Goal: Find specific page/section: Find specific page/section

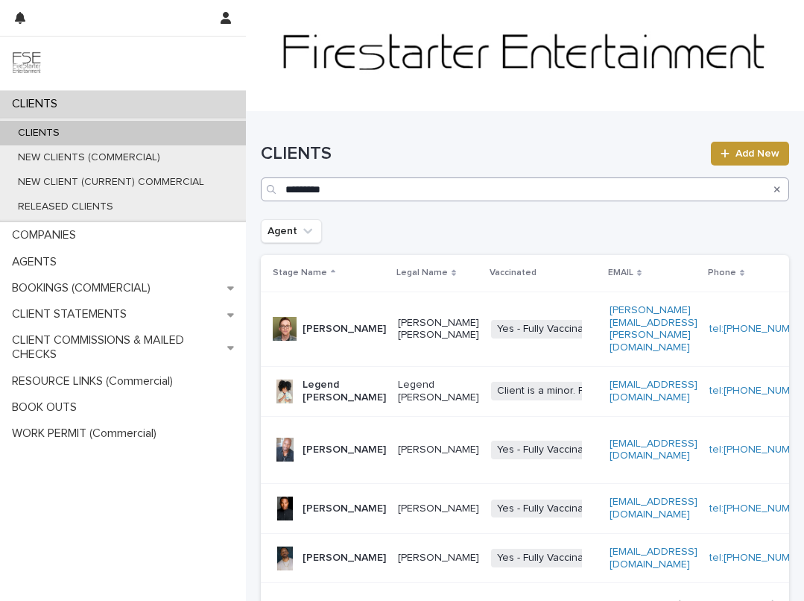
scroll to position [60, 0]
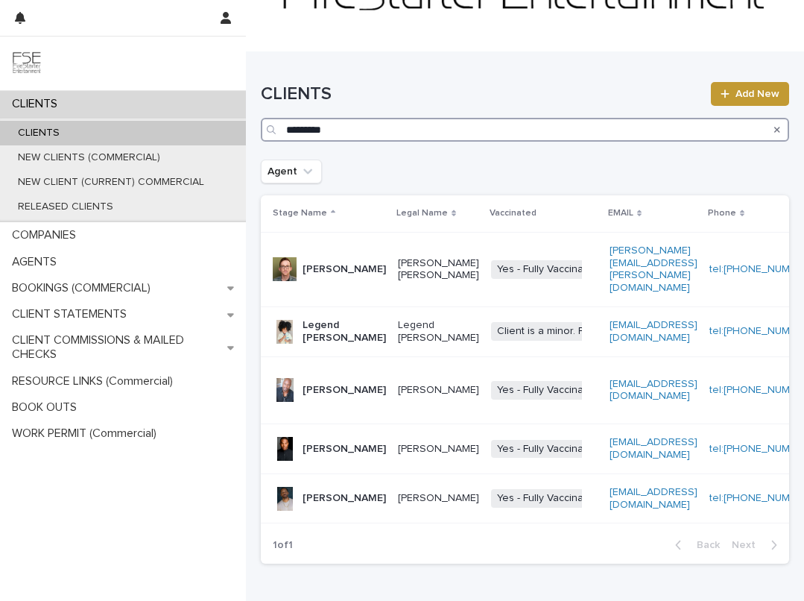
drag, startPoint x: 338, startPoint y: 130, endPoint x: 229, endPoint y: 119, distance: 109.4
click at [246, 119] on div "CLIENTS CLIENTS NEW CLIENTS (COMMERCIAL) NEW CLIENT (CURRENT) COMMERCIAL RELEAS…" at bounding box center [525, 316] width 558 height 752
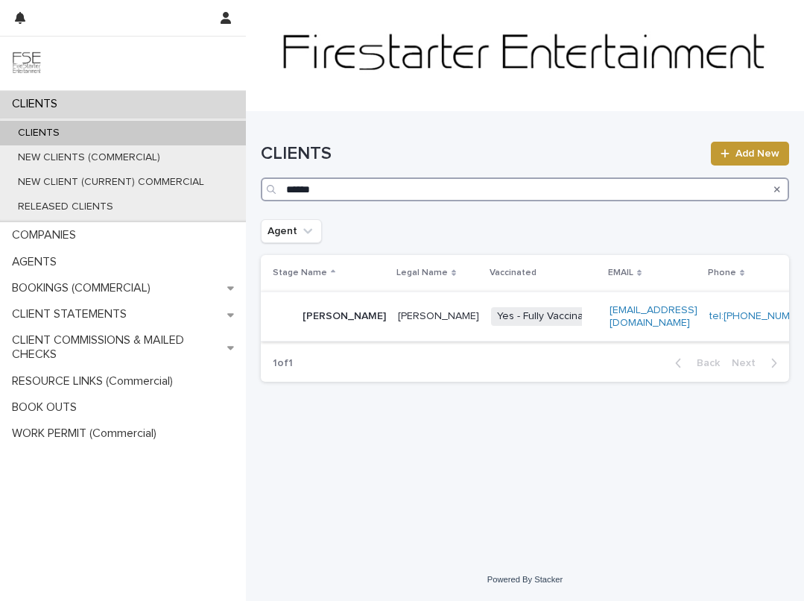
type input "******"
click at [322, 312] on p "[PERSON_NAME]" at bounding box center [345, 316] width 84 height 13
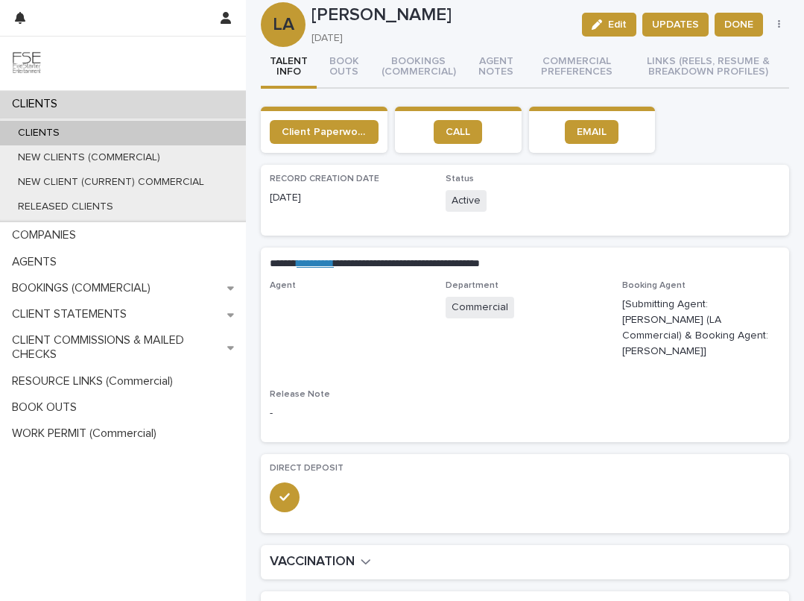
scroll to position [19, 0]
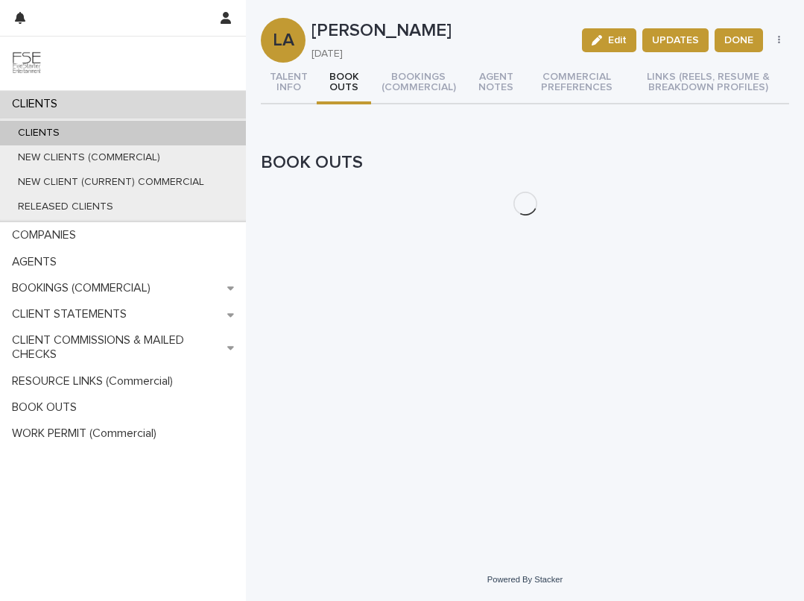
click at [343, 68] on button "BOOK OUTS" at bounding box center [344, 84] width 54 height 42
